Goal: Task Accomplishment & Management: Complete application form

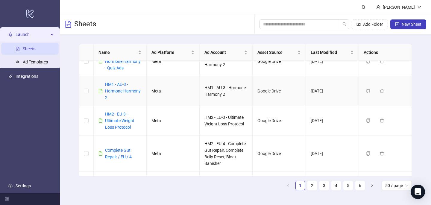
scroll to position [126, 0]
drag, startPoint x: 136, startPoint y: 128, endPoint x: 104, endPoint y: 113, distance: 35.1
click at [104, 113] on div "HM2 - EU-3 - Ultimate Weight Loss Protocol" at bounding box center [120, 121] width 43 height 20
copy link "HM2 - EU-3 - Ultimate Weight Loss Protocol"
click at [399, 22] on icon "plus-square" at bounding box center [398, 24] width 4 height 4
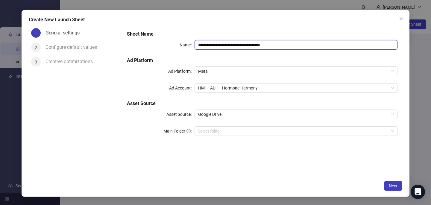
click at [215, 45] on input "**********" at bounding box center [296, 45] width 203 height 10
click at [215, 46] on input "**********" at bounding box center [296, 45] width 203 height 10
paste input "*"
type input "**********"
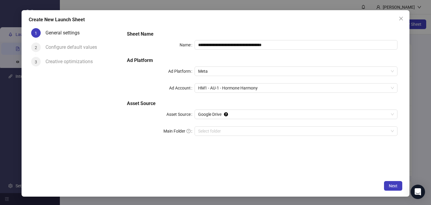
click at [216, 13] on div "**********" at bounding box center [216, 103] width 388 height 187
click at [214, 86] on span "HM1 - AU-1 - Hormone Harmony" at bounding box center [296, 88] width 196 height 9
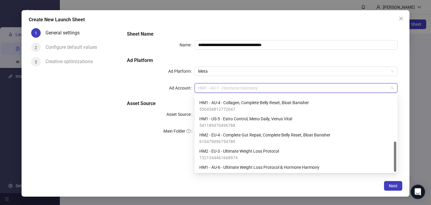
scroll to position [117, 0]
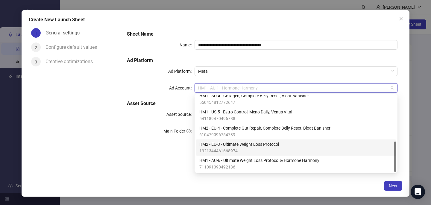
click at [213, 147] on span "HM2 - EU-3 - Ultimate Weight Loss Protocol" at bounding box center [240, 144] width 80 height 7
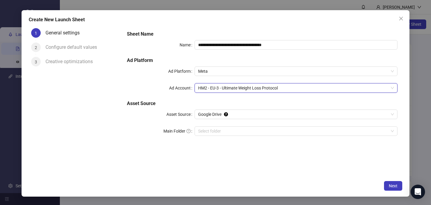
click at [200, 180] on div "**********" at bounding box center [216, 103] width 388 height 187
click at [400, 186] on button "Next" at bounding box center [393, 186] width 18 height 10
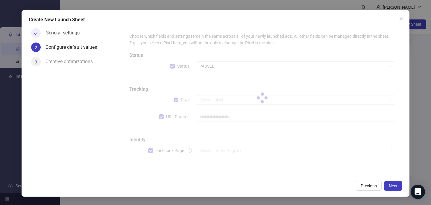
type input "**********"
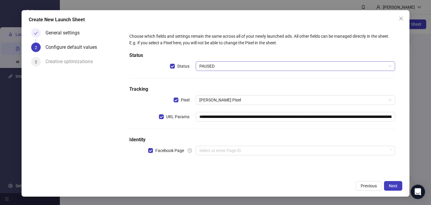
click at [263, 68] on span "PAUSED" at bounding box center [296, 66] width 192 height 9
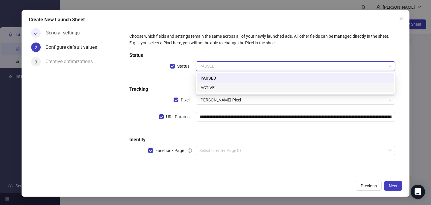
click at [250, 90] on div "ACTIVE" at bounding box center [296, 87] width 190 height 7
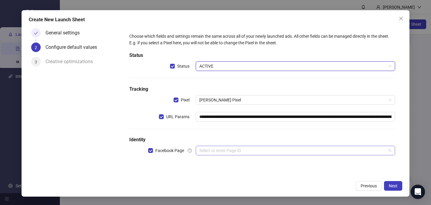
click at [230, 153] on input "search" at bounding box center [293, 150] width 187 height 9
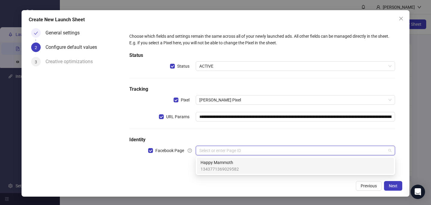
click at [230, 169] on span "1343771369029582" at bounding box center [220, 169] width 38 height 7
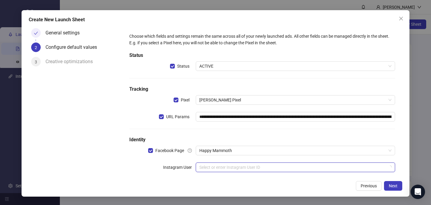
click at [230, 167] on input "search" at bounding box center [293, 167] width 187 height 9
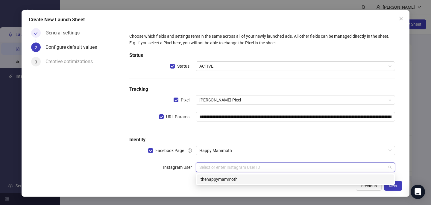
click at [229, 183] on div "thehappymammoth" at bounding box center [295, 180] width 197 height 10
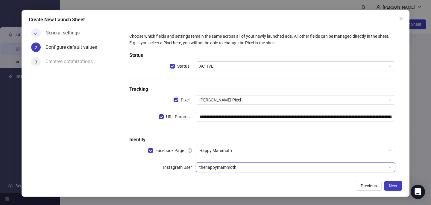
click at [249, 182] on div "Previous Next" at bounding box center [216, 186] width 374 height 10
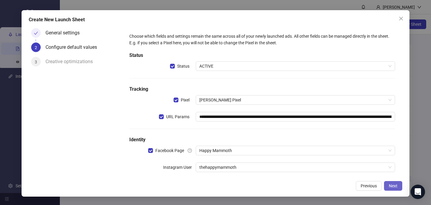
click at [395, 184] on span "Next" at bounding box center [393, 186] width 9 height 5
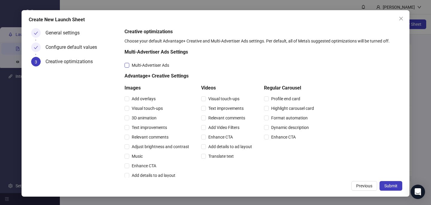
click at [161, 65] on span "Multi-Advertiser Ads" at bounding box center [150, 65] width 42 height 7
click at [151, 134] on span "Relevant comments" at bounding box center [150, 137] width 42 height 7
click at [225, 115] on span "Relevant comments" at bounding box center [227, 118] width 42 height 7
click at [393, 186] on span "Submit" at bounding box center [391, 186] width 13 height 5
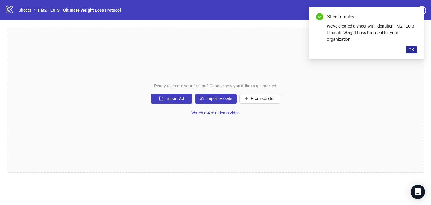
click at [412, 50] on span "OK" at bounding box center [412, 49] width 6 height 5
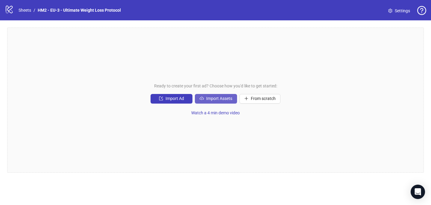
click at [204, 101] on button "Import Assets" at bounding box center [216, 99] width 42 height 10
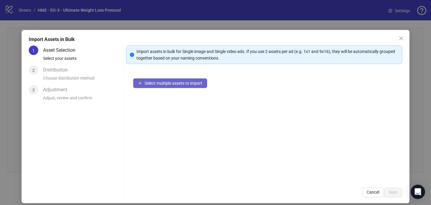
click at [198, 87] on button "Select multiple assets to import" at bounding box center [170, 83] width 74 height 10
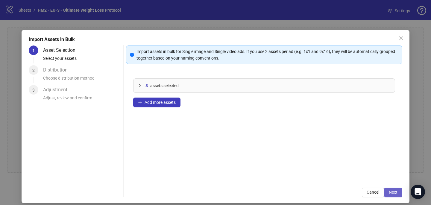
click at [399, 191] on button "Next" at bounding box center [393, 193] width 18 height 10
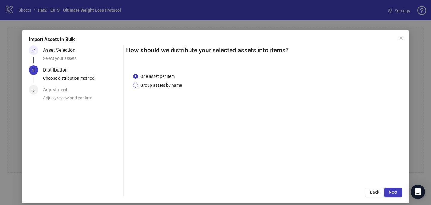
click at [176, 87] on span "Group assets by name" at bounding box center [161, 85] width 46 height 7
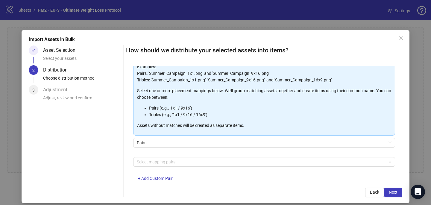
scroll to position [61, 0]
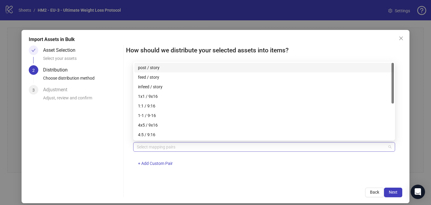
click at [172, 147] on div at bounding box center [261, 147] width 253 height 8
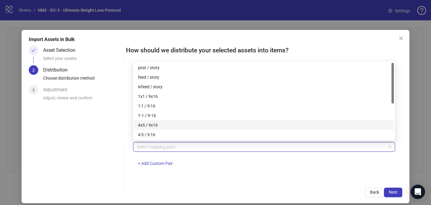
click at [170, 124] on div "4x5 / 9x16" at bounding box center [264, 125] width 253 height 7
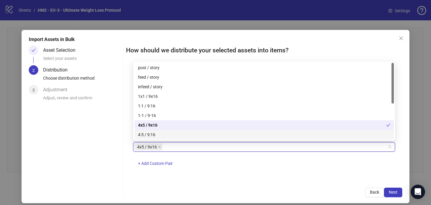
click at [306, 181] on div "How should we distribute your selected assets into items? One asset per item Gr…" at bounding box center [264, 122] width 277 height 152
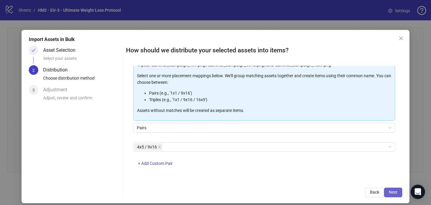
click at [398, 192] on span "Next" at bounding box center [393, 192] width 9 height 5
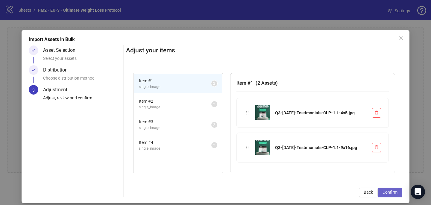
click at [389, 189] on button "Confirm" at bounding box center [390, 193] width 25 height 10
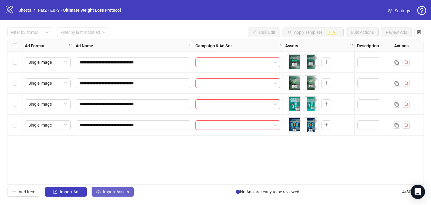
click at [111, 193] on span "Import Assets" at bounding box center [116, 192] width 26 height 5
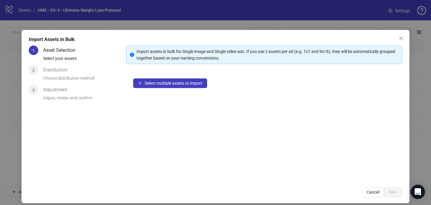
click at [170, 95] on div "Select multiple assets to import" at bounding box center [264, 125] width 277 height 109
click at [162, 93] on div "Select multiple assets to import" at bounding box center [264, 125] width 277 height 109
click at [161, 84] on span "Select multiple assets to import" at bounding box center [174, 83] width 58 height 5
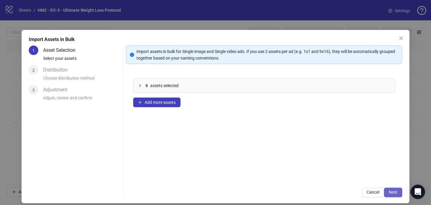
click at [392, 193] on span "Next" at bounding box center [393, 192] width 9 height 5
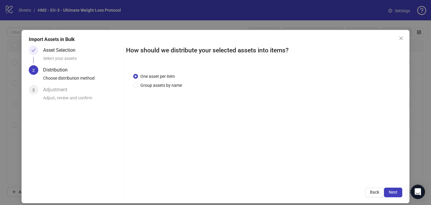
click at [166, 81] on div "One asset per item Group assets by name" at bounding box center [158, 81] width 51 height 16
click at [166, 84] on span "Group assets by name" at bounding box center [161, 85] width 46 height 7
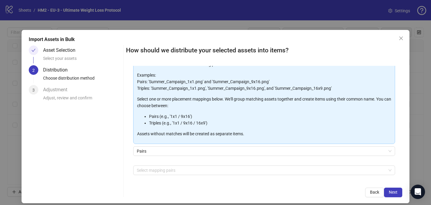
scroll to position [43, 0]
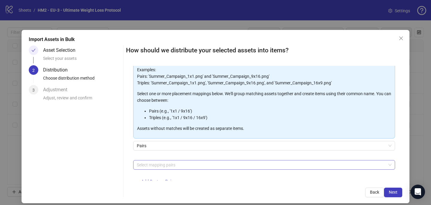
click at [160, 166] on div at bounding box center [261, 165] width 253 height 8
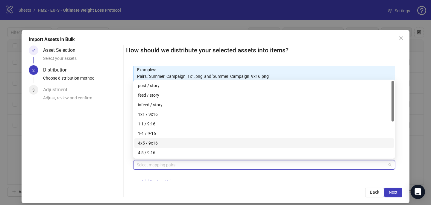
click at [169, 145] on div "4x5 / 9x16" at bounding box center [264, 143] width 253 height 7
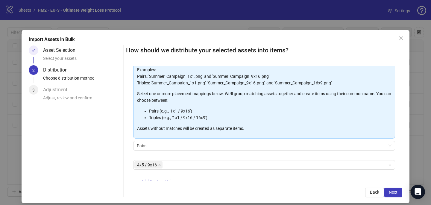
click at [251, 171] on div "4x5 / 9x16 + Add Custom Pair" at bounding box center [264, 175] width 262 height 31
click at [392, 196] on button "Next" at bounding box center [393, 193] width 18 height 10
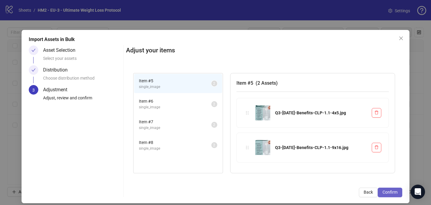
click at [392, 189] on button "Confirm" at bounding box center [390, 193] width 25 height 10
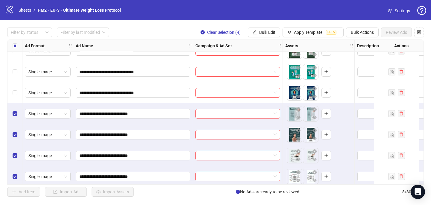
scroll to position [37, 0]
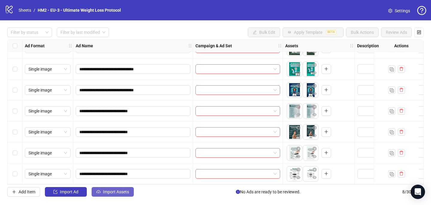
click at [112, 193] on span "Import Assets" at bounding box center [116, 192] width 26 height 5
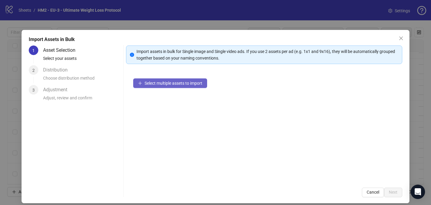
click at [145, 86] on button "Select multiple assets to import" at bounding box center [170, 83] width 74 height 10
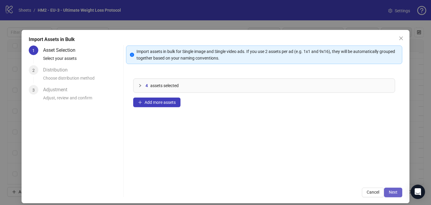
click at [395, 193] on span "Next" at bounding box center [393, 192] width 9 height 5
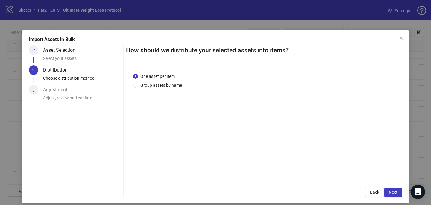
click at [186, 86] on div "One asset per item Group assets by name" at bounding box center [264, 81] width 262 height 16
click at [168, 86] on span "Group assets by name" at bounding box center [161, 85] width 46 height 7
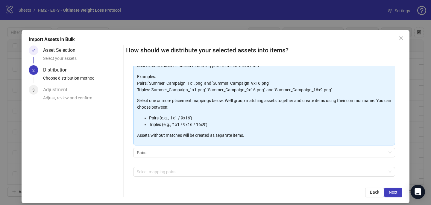
scroll to position [61, 0]
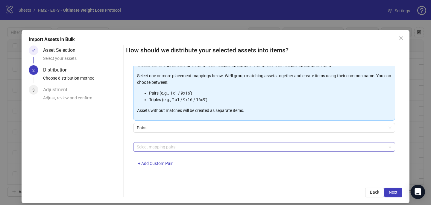
click at [178, 149] on div at bounding box center [261, 147] width 253 height 8
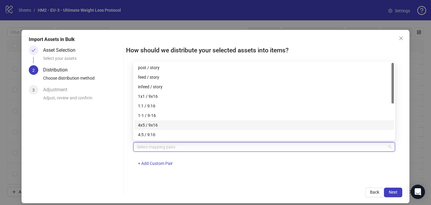
click at [181, 123] on div "4x5 / 9x16" at bounding box center [264, 125] width 253 height 7
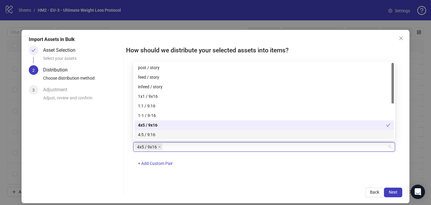
click at [280, 184] on div "How should we distribute your selected assets into items? One asset per item Gr…" at bounding box center [264, 122] width 277 height 152
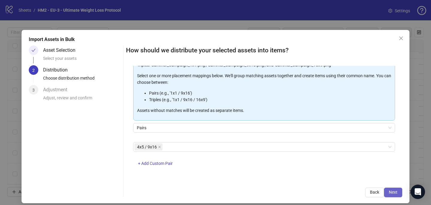
click at [398, 191] on button "Next" at bounding box center [393, 193] width 18 height 10
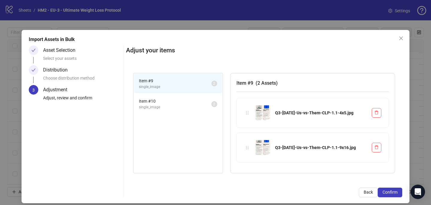
click at [398, 191] on button "Confirm" at bounding box center [390, 193] width 25 height 10
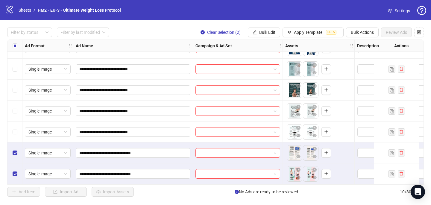
scroll to position [79, 0]
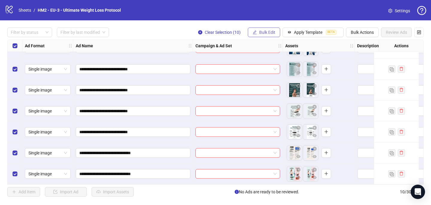
click at [256, 34] on button "Bulk Edit" at bounding box center [264, 33] width 32 height 10
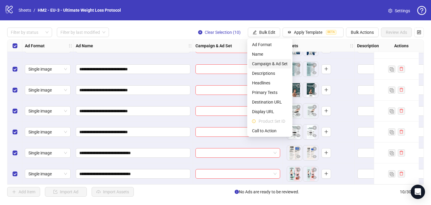
click at [268, 64] on span "Campaign & Ad Set" at bounding box center [270, 64] width 36 height 7
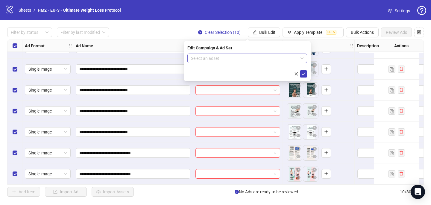
click at [241, 57] on input "search" at bounding box center [244, 58] width 107 height 9
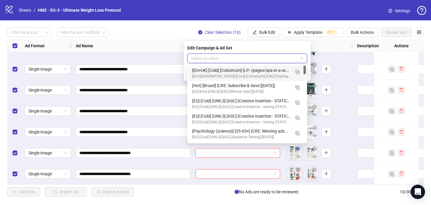
paste input "**********"
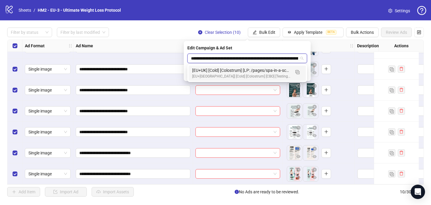
scroll to position [0, 48]
click at [297, 72] on img "button" at bounding box center [298, 72] width 4 height 4
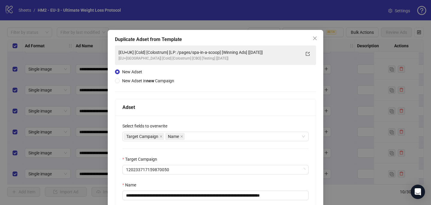
type input "**********"
click at [315, 40] on icon "close" at bounding box center [315, 38] width 5 height 5
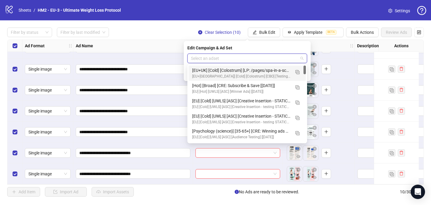
click at [245, 61] on input "search" at bounding box center [244, 58] width 107 height 9
paste input "**********"
type input "**********"
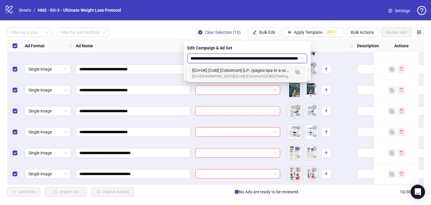
click at [247, 70] on div "[EU+UK] [Cold] [Colostrum] [LP: /pages/spa-in-a-scoop] [Winning Ads] [[DATE]]" at bounding box center [241, 70] width 98 height 7
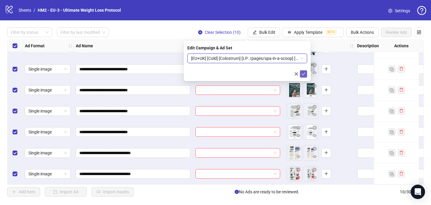
click at [306, 71] on button "submit" at bounding box center [303, 73] width 7 height 7
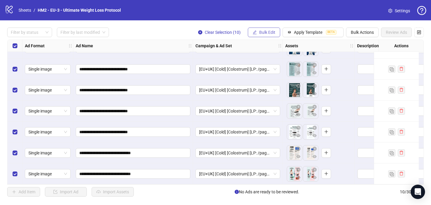
click at [268, 33] on span "Bulk Edit" at bounding box center [267, 32] width 16 height 5
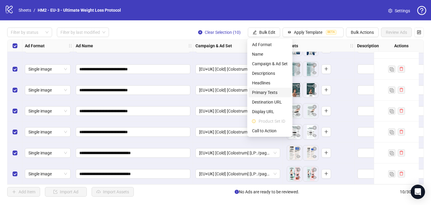
click at [266, 91] on span "Primary Texts" at bounding box center [270, 92] width 36 height 7
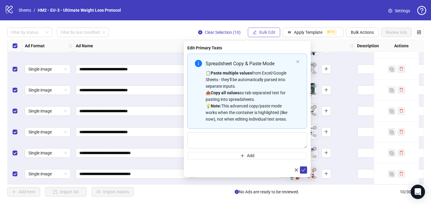
click at [267, 32] on span "Bulk Edit" at bounding box center [267, 32] width 16 height 5
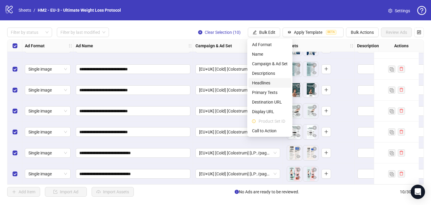
click at [268, 82] on span "Headlines" at bounding box center [270, 83] width 36 height 7
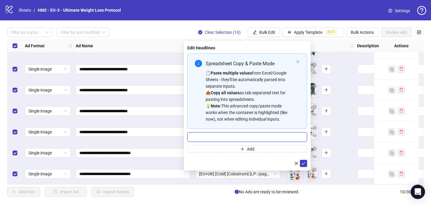
click at [206, 138] on input "Multi-input container - paste or copy values" at bounding box center [248, 137] width 120 height 10
paste input "**********"
type input "**********"
click at [304, 163] on icon "check" at bounding box center [304, 163] width 4 height 4
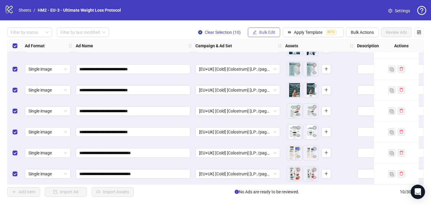
click at [263, 33] on span "Bulk Edit" at bounding box center [267, 32] width 16 height 5
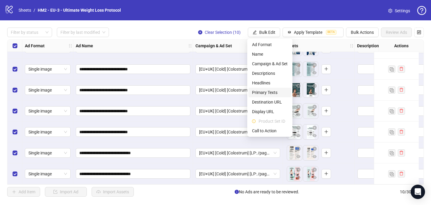
click at [262, 96] on li "Primary Texts" at bounding box center [270, 93] width 43 height 10
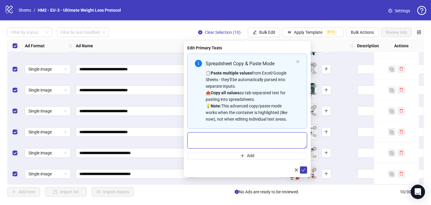
click at [188, 137] on textarea "Multi-text input container - paste or copy values" at bounding box center [248, 140] width 120 height 16
paste textarea "**********"
click at [229, 140] on textarea "**********" at bounding box center [248, 140] width 120 height 16
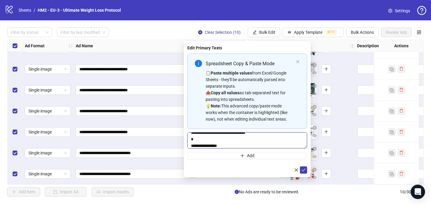
scroll to position [63, 0]
drag, startPoint x: 214, startPoint y: 141, endPoint x: 188, endPoint y: 139, distance: 27.0
click at [188, 141] on textarea "**********" at bounding box center [248, 140] width 120 height 16
paste textarea "**********"
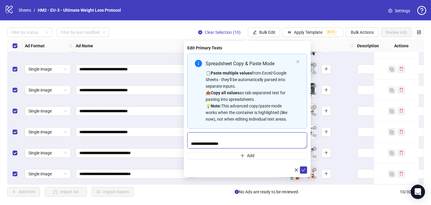
paste textarea "**********"
type textarea "**********"
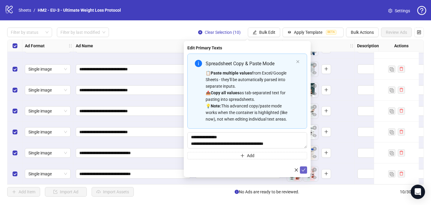
click at [305, 168] on icon "check" at bounding box center [304, 170] width 4 height 4
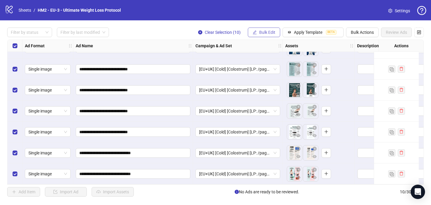
click at [264, 31] on span "Bulk Edit" at bounding box center [267, 32] width 16 height 5
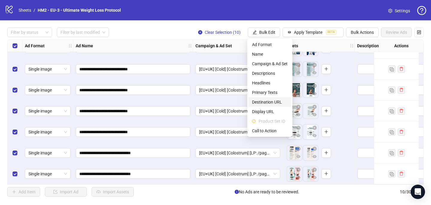
click at [275, 101] on span "Destination URL" at bounding box center [270, 102] width 36 height 7
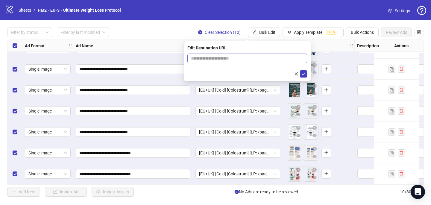
click at [213, 63] on span at bounding box center [248, 59] width 120 height 10
click at [211, 59] on input "text" at bounding box center [245, 58] width 108 height 7
paste input "**********"
type input "**********"
click at [304, 76] on icon "check" at bounding box center [304, 74] width 4 height 4
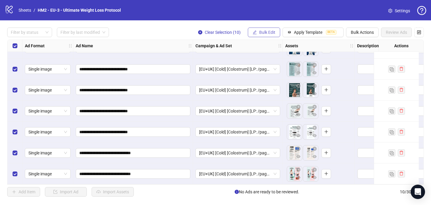
click at [269, 31] on span "Bulk Edit" at bounding box center [267, 32] width 16 height 5
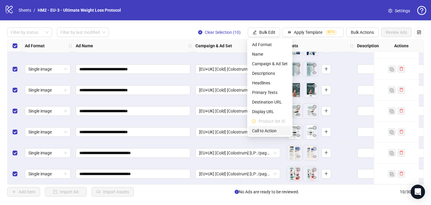
click at [267, 132] on span "Call to Action" at bounding box center [270, 131] width 36 height 7
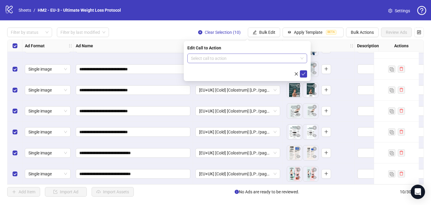
click at [234, 57] on input "search" at bounding box center [244, 58] width 107 height 9
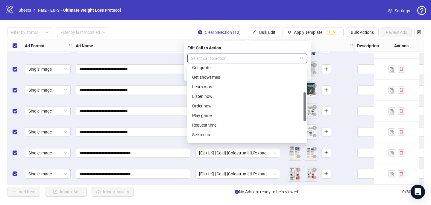
scroll to position [80, 0]
click at [231, 132] on div "Shop now" at bounding box center [247, 134] width 110 height 7
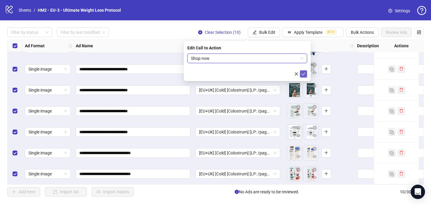
click at [303, 72] on icon "check" at bounding box center [304, 74] width 4 height 4
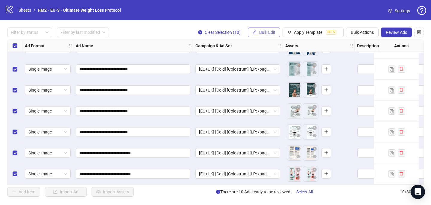
click at [272, 32] on span "Bulk Edit" at bounding box center [267, 32] width 16 height 5
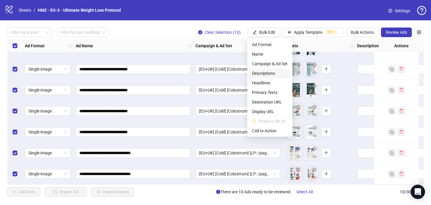
click at [264, 71] on span "Descriptions" at bounding box center [270, 73] width 36 height 7
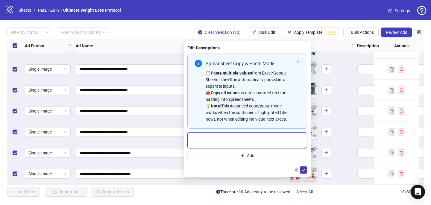
click at [246, 139] on textarea "Multi-text input container - paste or copy values" at bounding box center [248, 140] width 120 height 16
click at [305, 170] on icon "check" at bounding box center [304, 170] width 4 height 4
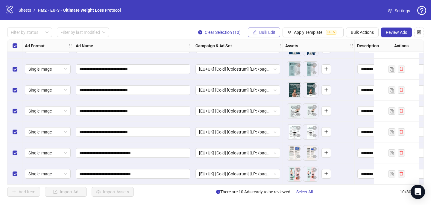
click at [266, 34] on span "Bulk Edit" at bounding box center [267, 32] width 16 height 5
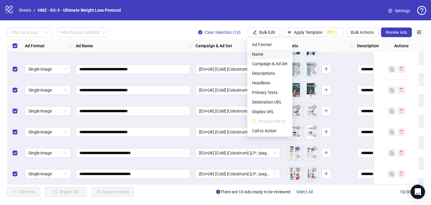
click at [267, 52] on span "Name" at bounding box center [270, 54] width 36 height 7
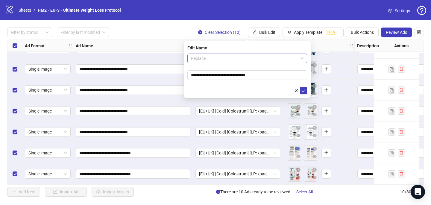
click at [268, 56] on span "Replace" at bounding box center [247, 58] width 113 height 9
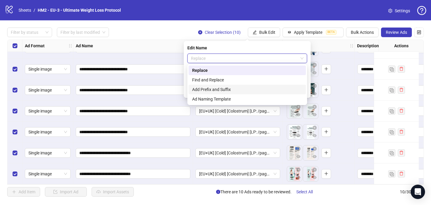
click at [262, 89] on div "Add Prefix and Suffix" at bounding box center [247, 89] width 110 height 7
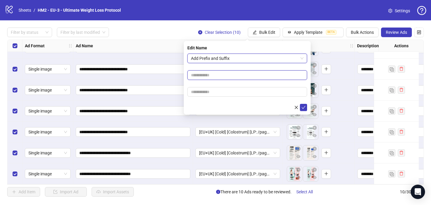
click at [232, 75] on input "text" at bounding box center [248, 75] width 120 height 10
paste input "**********"
type input "**********"
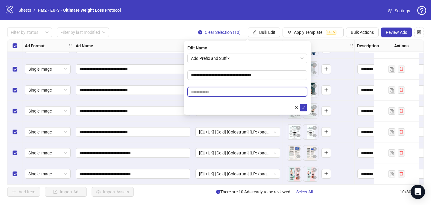
click at [229, 96] on input "text" at bounding box center [248, 92] width 120 height 10
paste input "**********"
drag, startPoint x: 298, startPoint y: 92, endPoint x: 302, endPoint y: 92, distance: 4.5
click at [302, 92] on input "**********" at bounding box center [248, 92] width 120 height 10
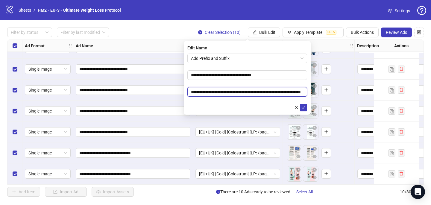
paste input "text"
drag, startPoint x: 272, startPoint y: 92, endPoint x: 261, endPoint y: 92, distance: 11.1
click at [261, 92] on input "**********" at bounding box center [248, 92] width 120 height 10
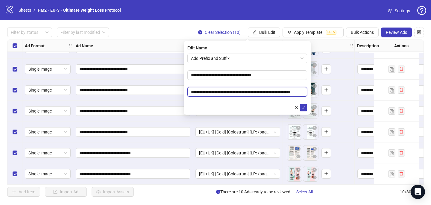
drag, startPoint x: 283, startPoint y: 90, endPoint x: 212, endPoint y: 90, distance: 70.7
click at [213, 90] on input "**********" at bounding box center [248, 92] width 120 height 10
paste input "text"
type input "**********"
click at [303, 107] on icon "check" at bounding box center [304, 107] width 4 height 4
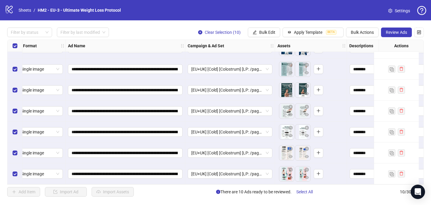
scroll to position [79, 0]
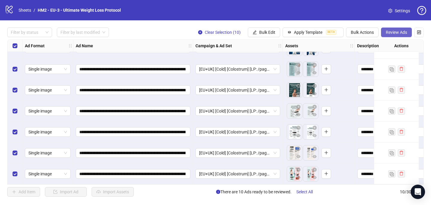
click at [393, 34] on span "Review Ads" at bounding box center [396, 32] width 21 height 5
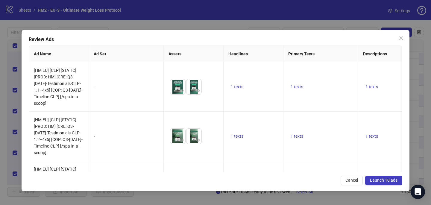
click at [374, 180] on span "Launch 10 ads" at bounding box center [384, 180] width 28 height 5
